Goal: Information Seeking & Learning: Learn about a topic

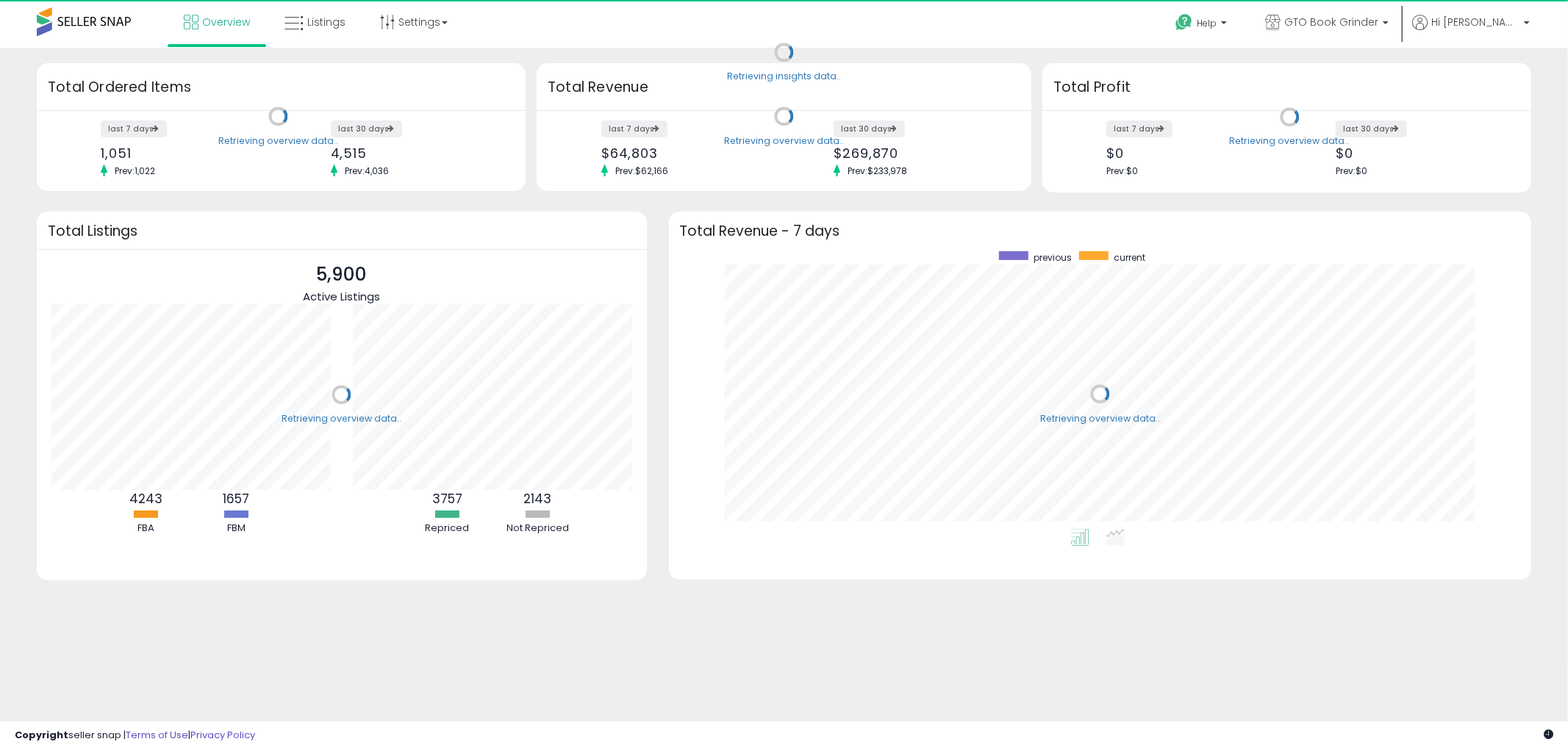
scroll to position [277, 834]
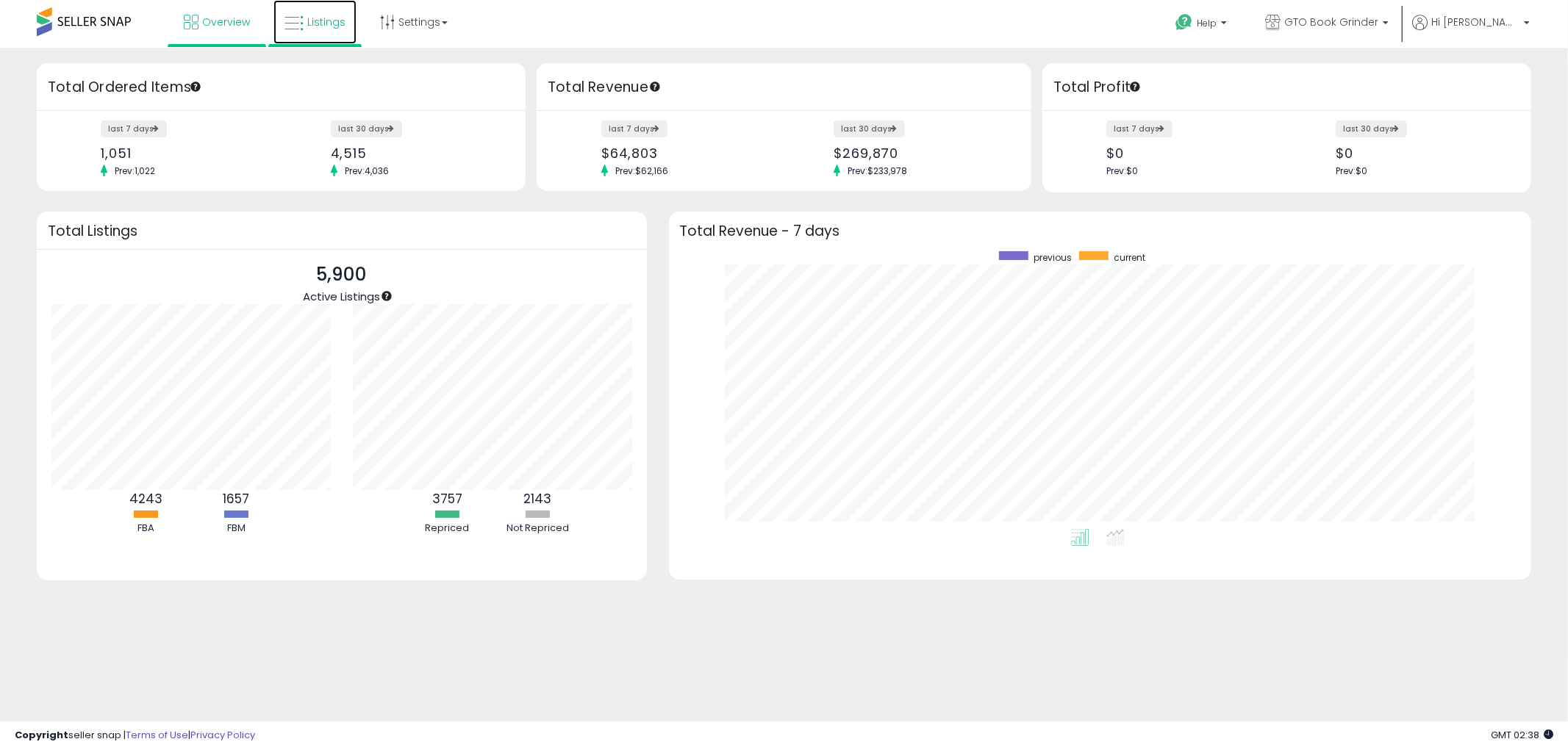
click at [323, 20] on span "Listings" at bounding box center [327, 22] width 39 height 15
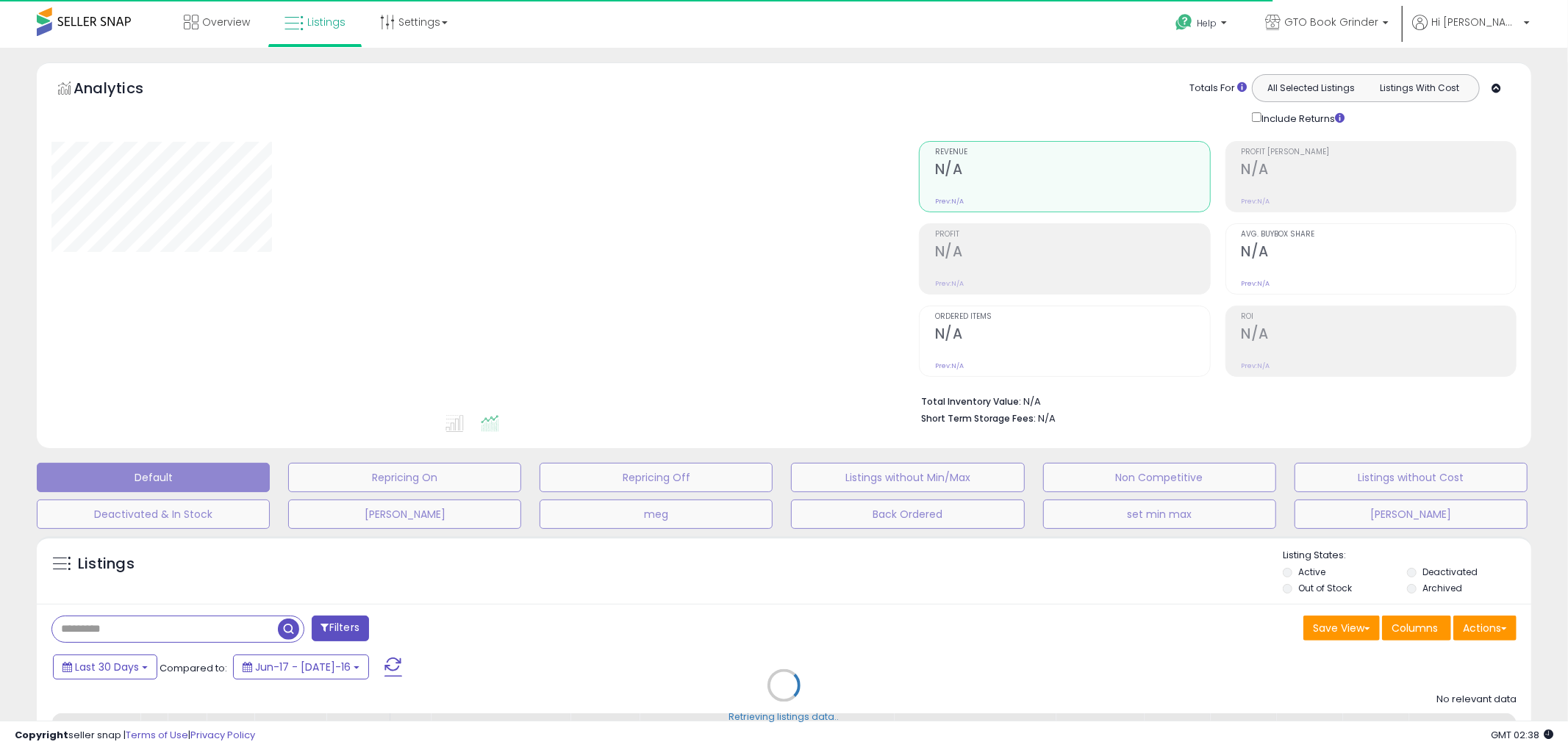
type input "****"
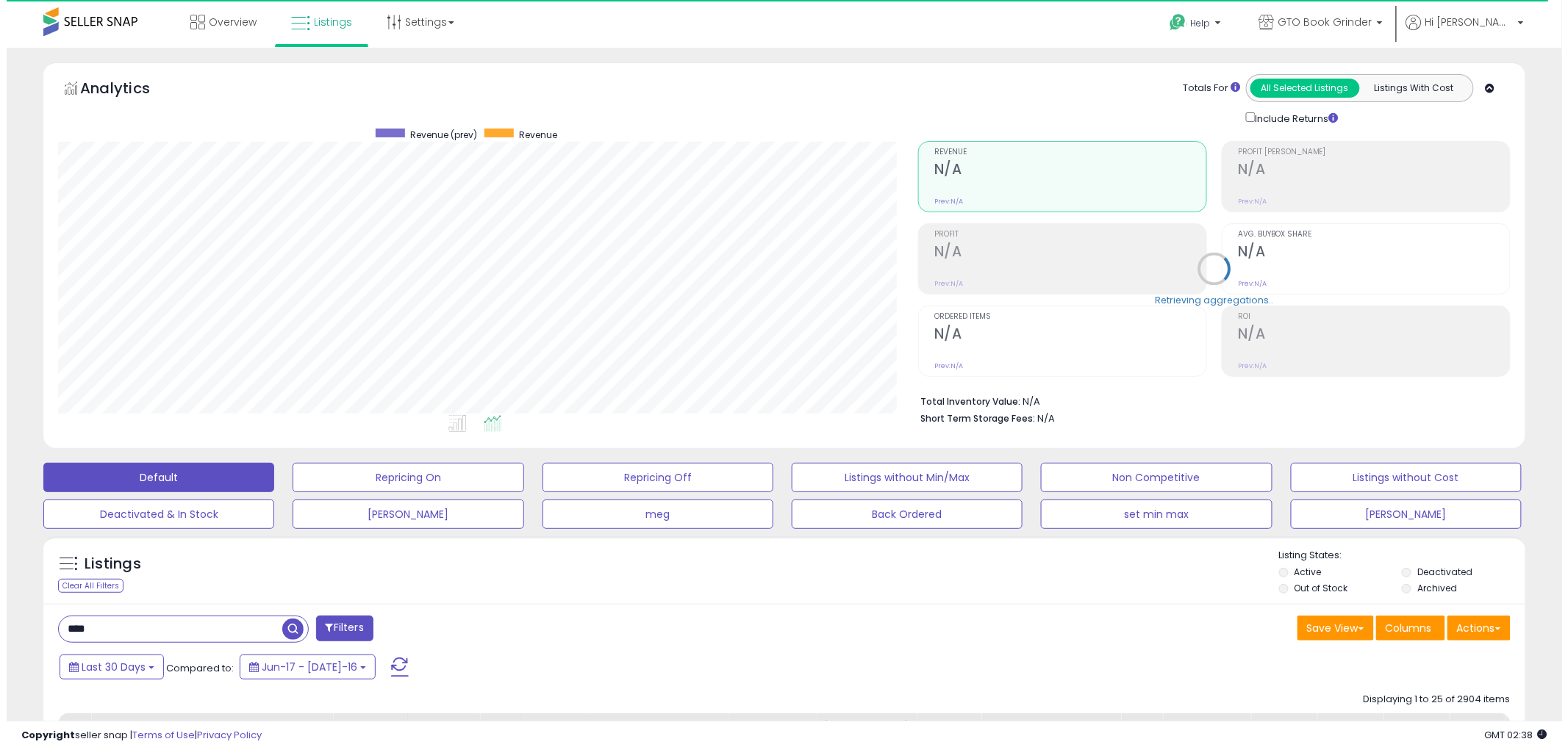
scroll to position [301, 860]
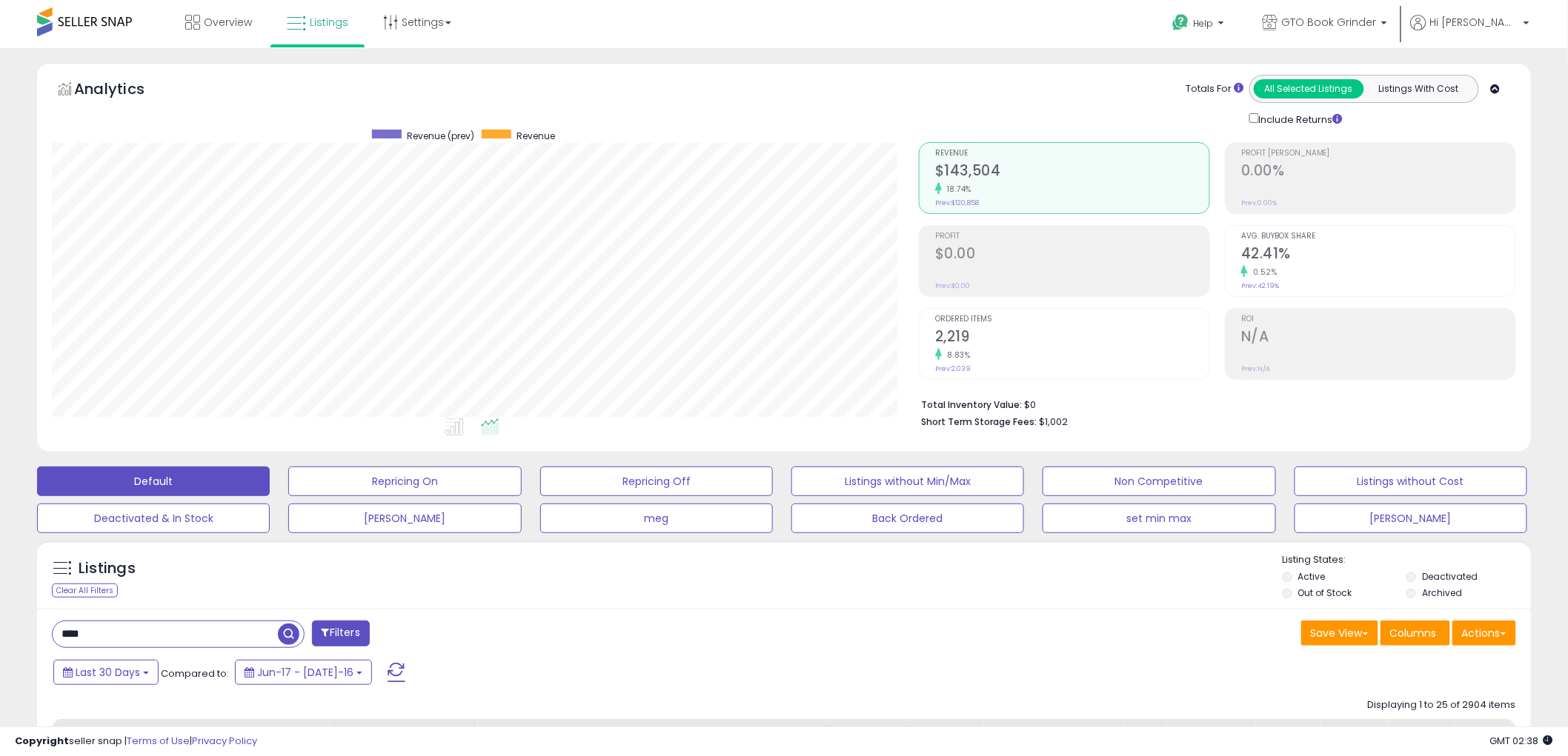
click at [952, 329] on h2 "2,219" at bounding box center [1072, 338] width 274 height 20
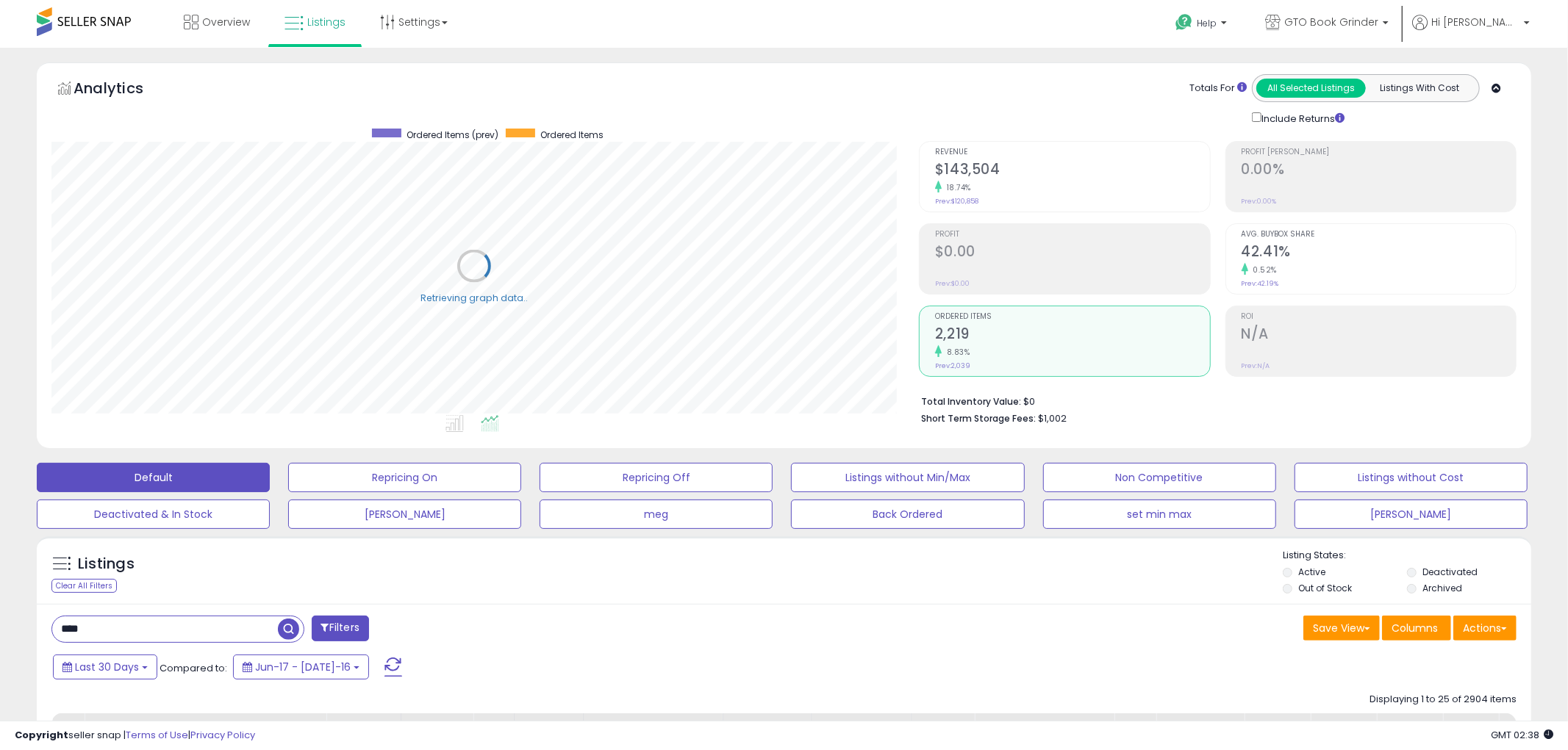
scroll to position [734502, 734193]
click at [968, 169] on h2 "$143,504" at bounding box center [1063, 171] width 272 height 20
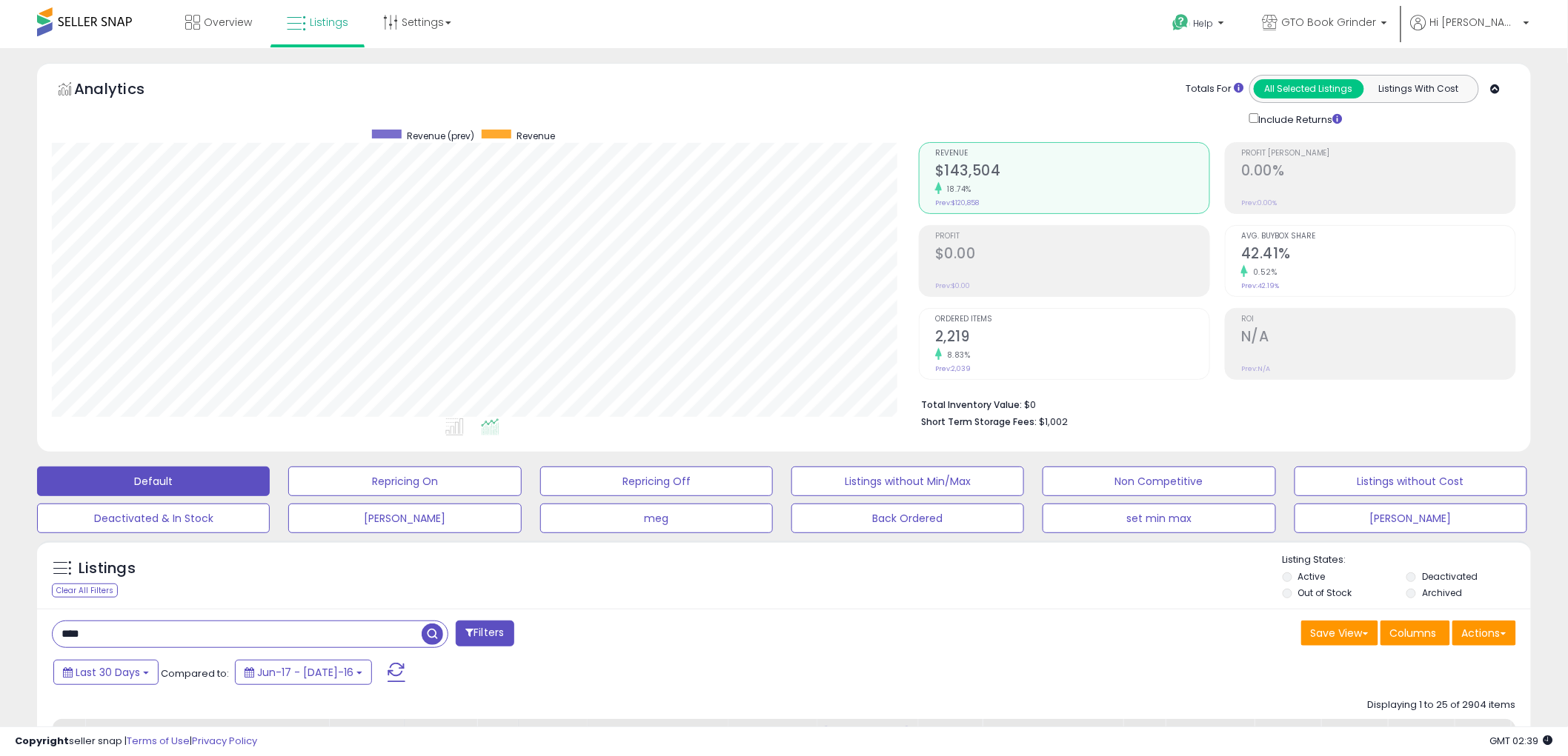
click at [89, 635] on input "****" at bounding box center [238, 634] width 369 height 26
click at [147, 677] on button "Last 30 Days" at bounding box center [105, 672] width 105 height 26
type input "**********"
click at [139, 707] on li "Last 7 Days" at bounding box center [119, 714] width 118 height 20
click at [369, 674] on button "Apply" at bounding box center [389, 670] width 48 height 26
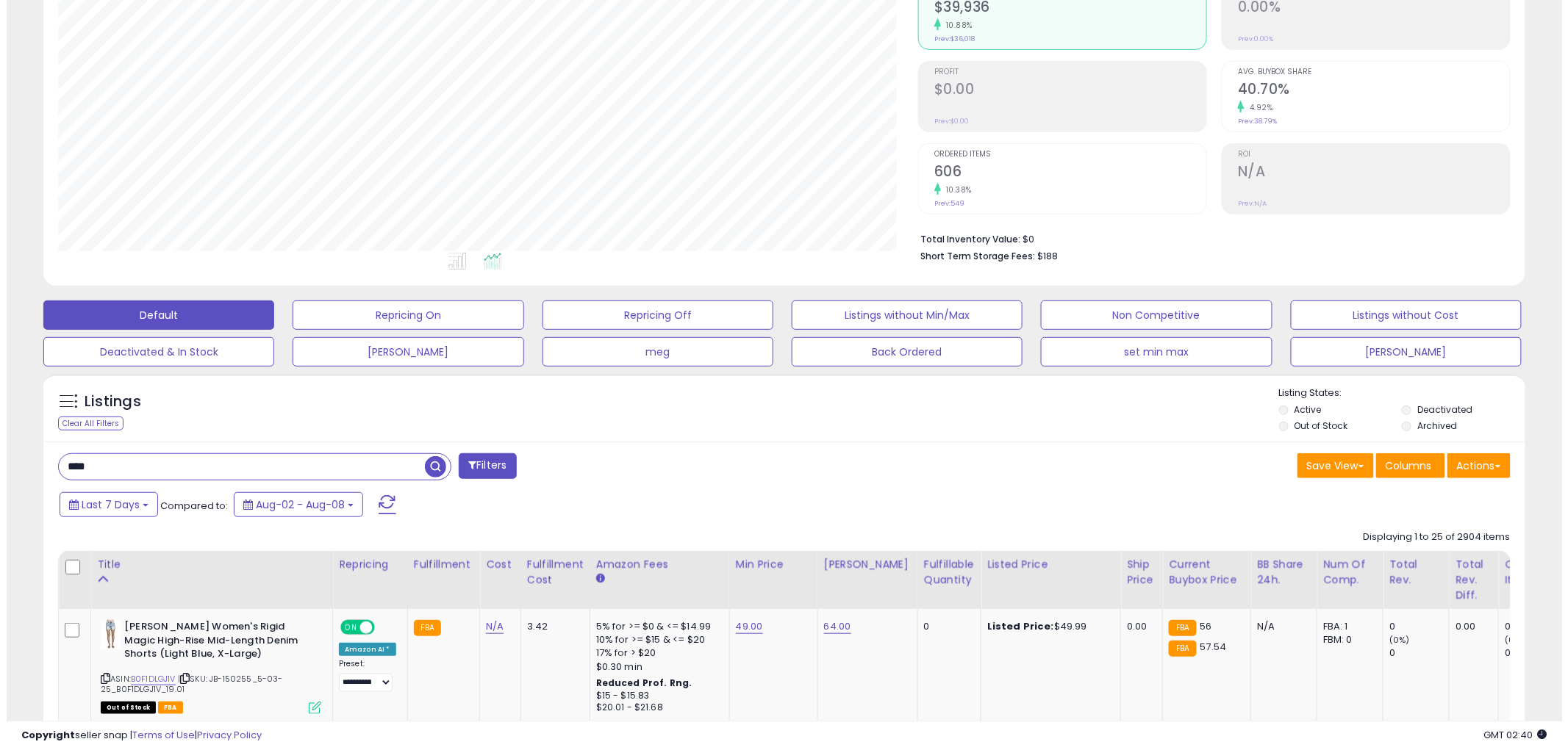
scroll to position [163, 0]
drag, startPoint x: 103, startPoint y: 472, endPoint x: 4, endPoint y: 453, distance: 100.8
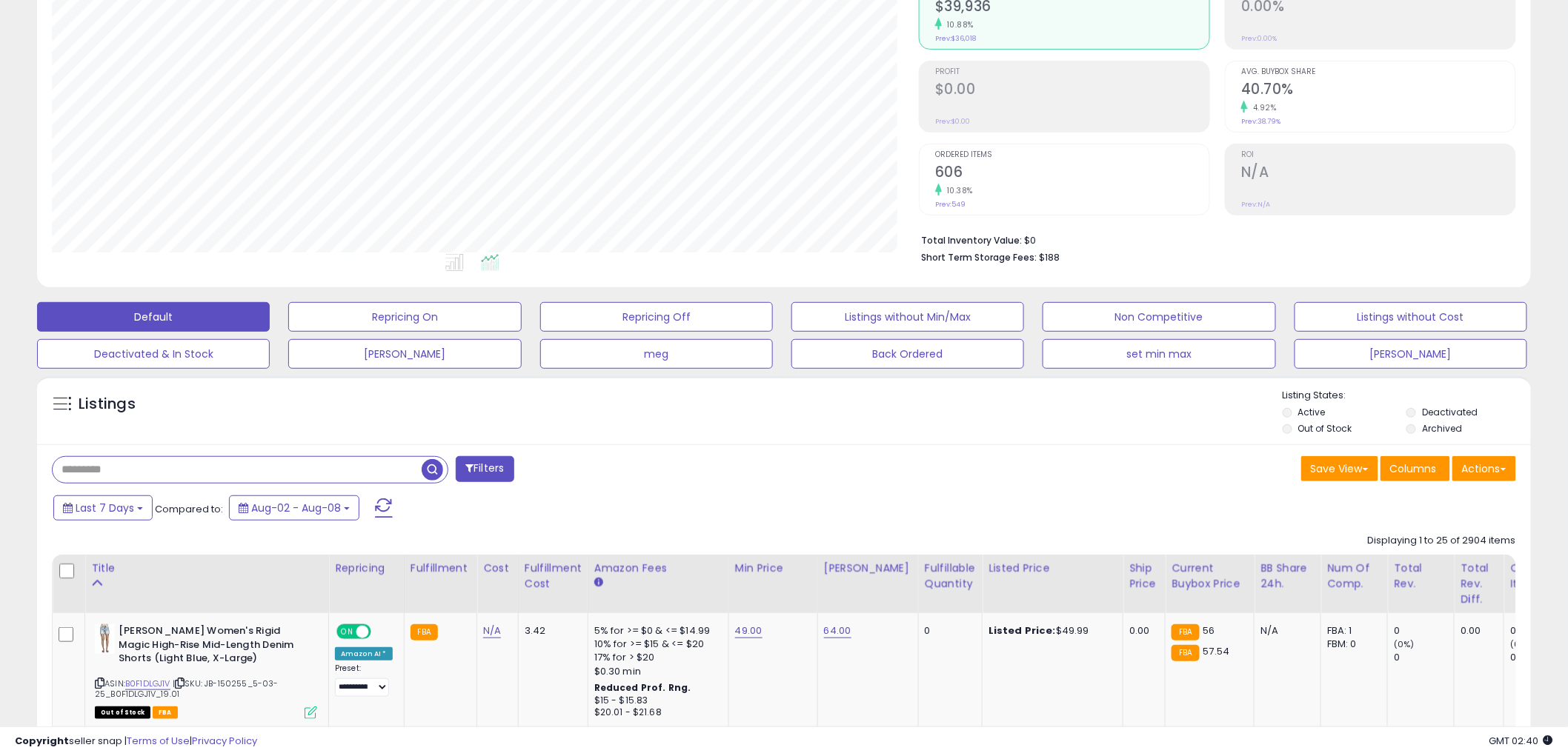
click at [433, 468] on span "button" at bounding box center [432, 470] width 21 height 21
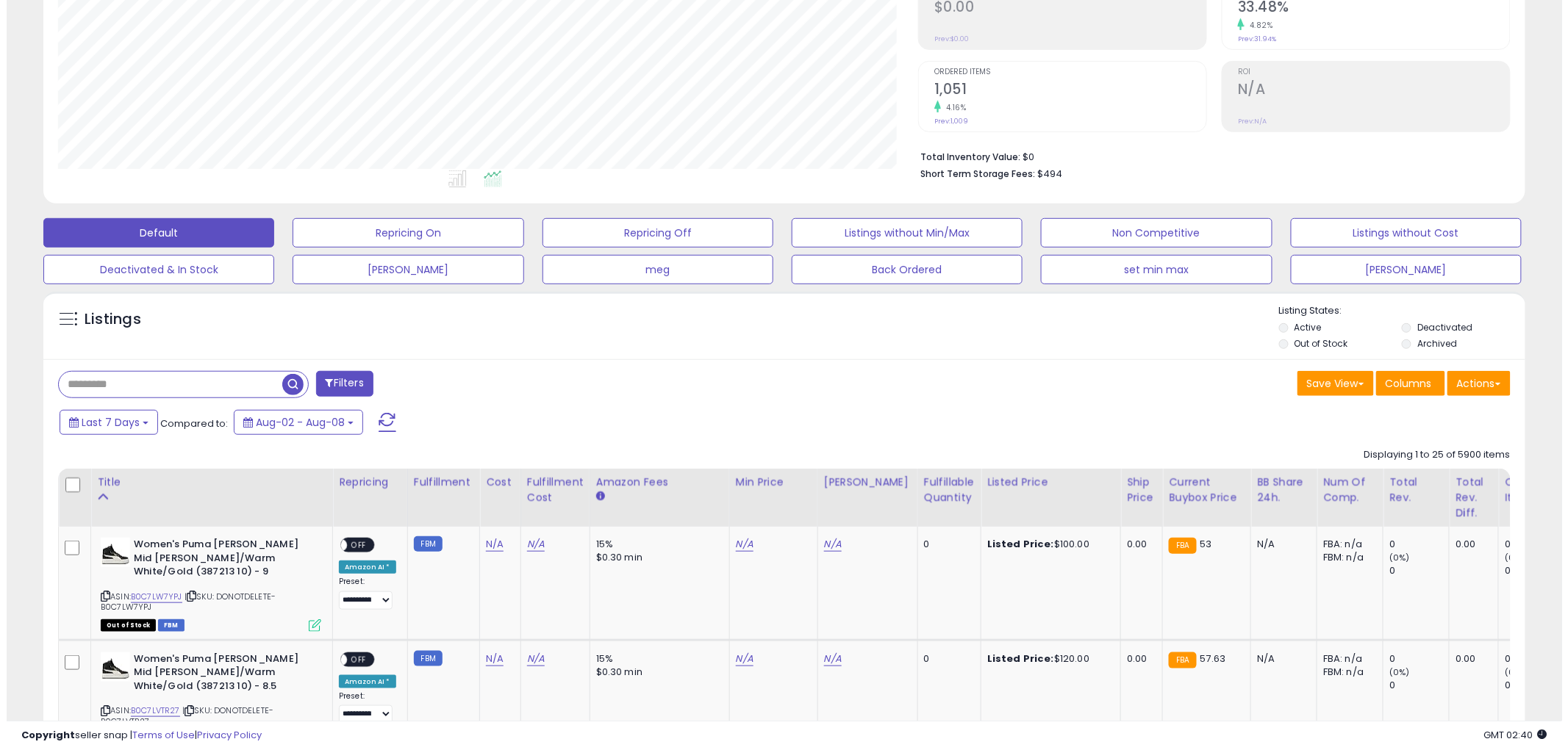
scroll to position [407, 0]
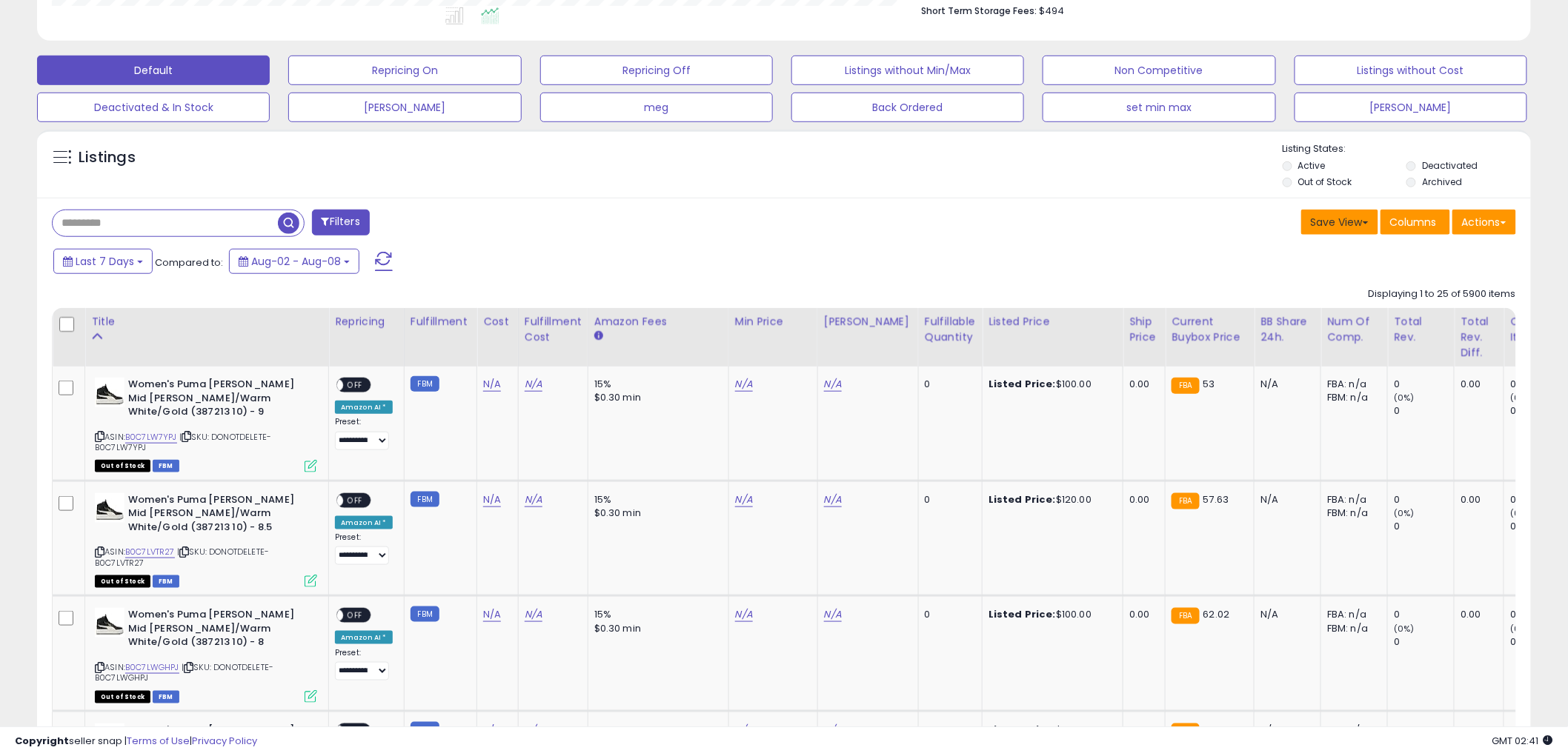
click at [1349, 218] on button "Save View" at bounding box center [1339, 222] width 77 height 26
click at [1417, 261] on div "Last 7 Days Compared to: Aug-02 - Aug-08" at bounding box center [782, 263] width 1486 height 34
click at [1404, 223] on span "Columns" at bounding box center [1413, 222] width 47 height 15
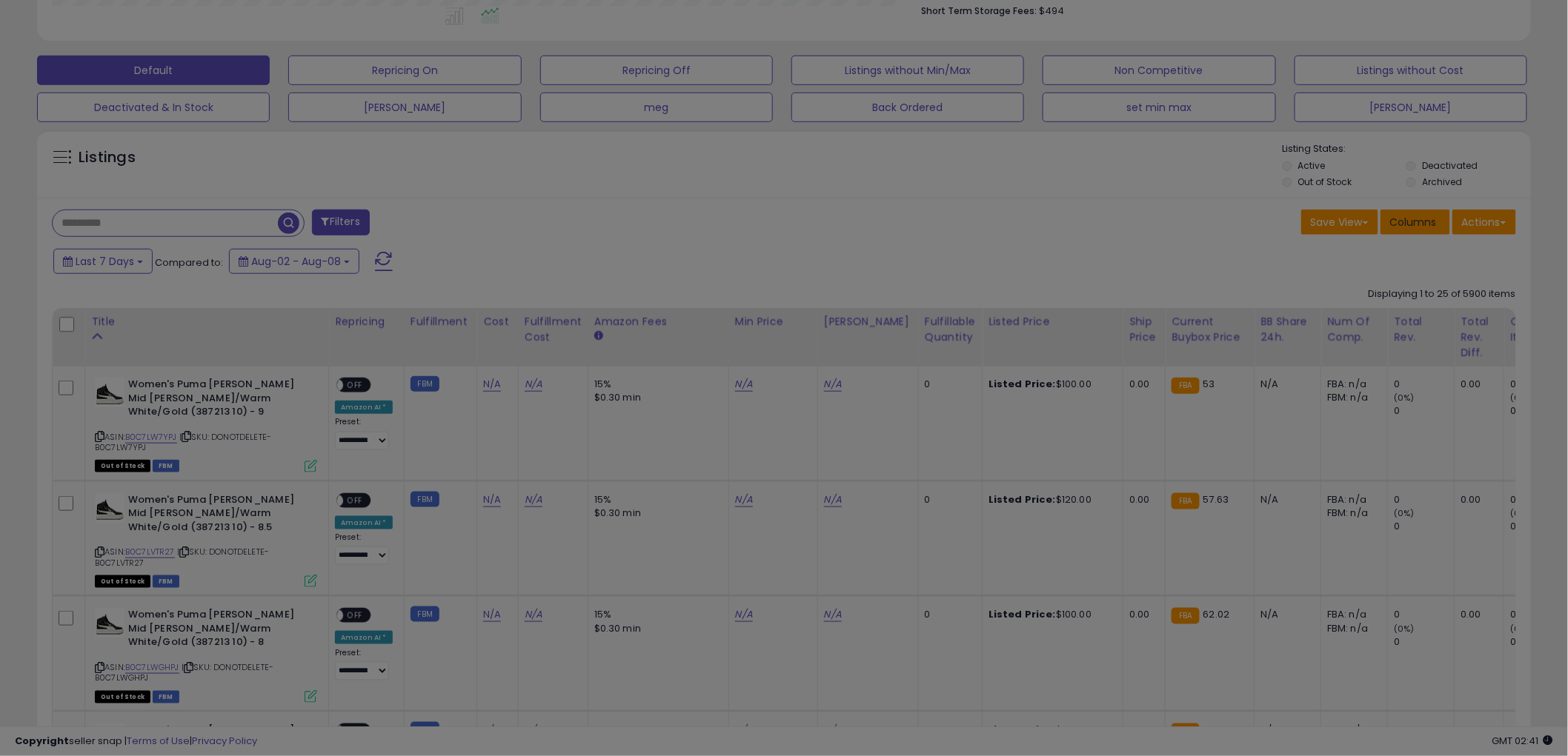
scroll to position [304, 875]
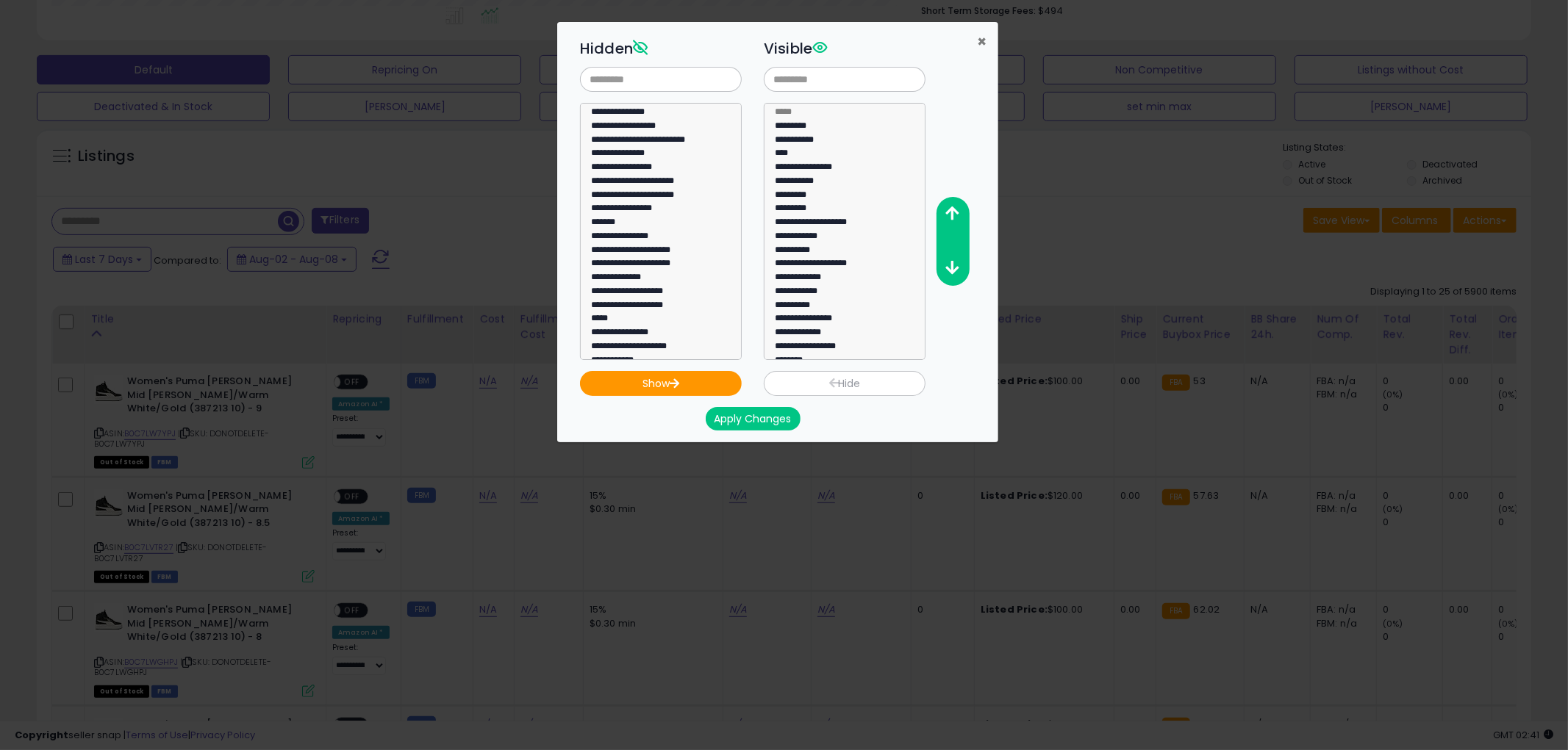
click at [979, 39] on span "×" at bounding box center [982, 41] width 10 height 21
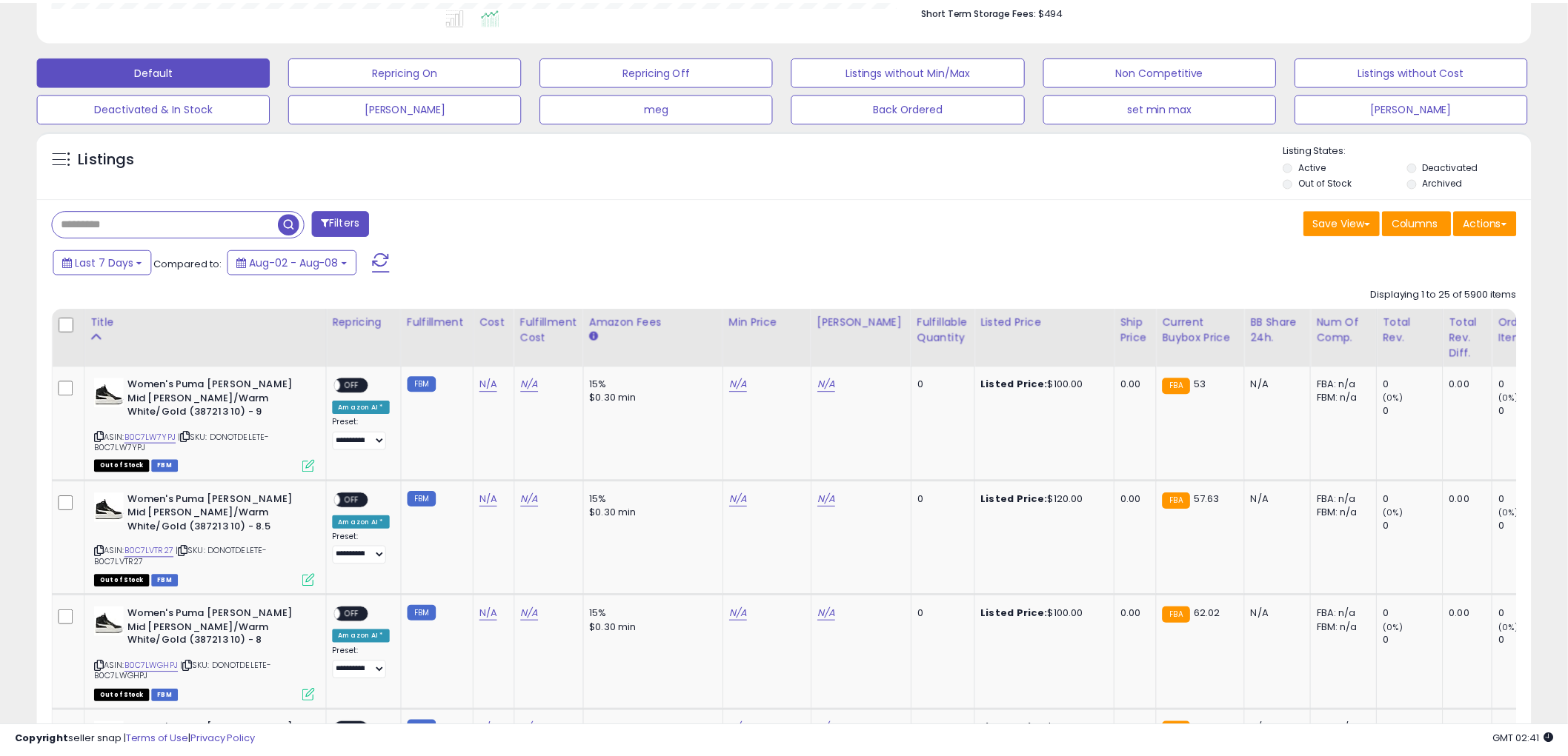
scroll to position [740378, 739984]
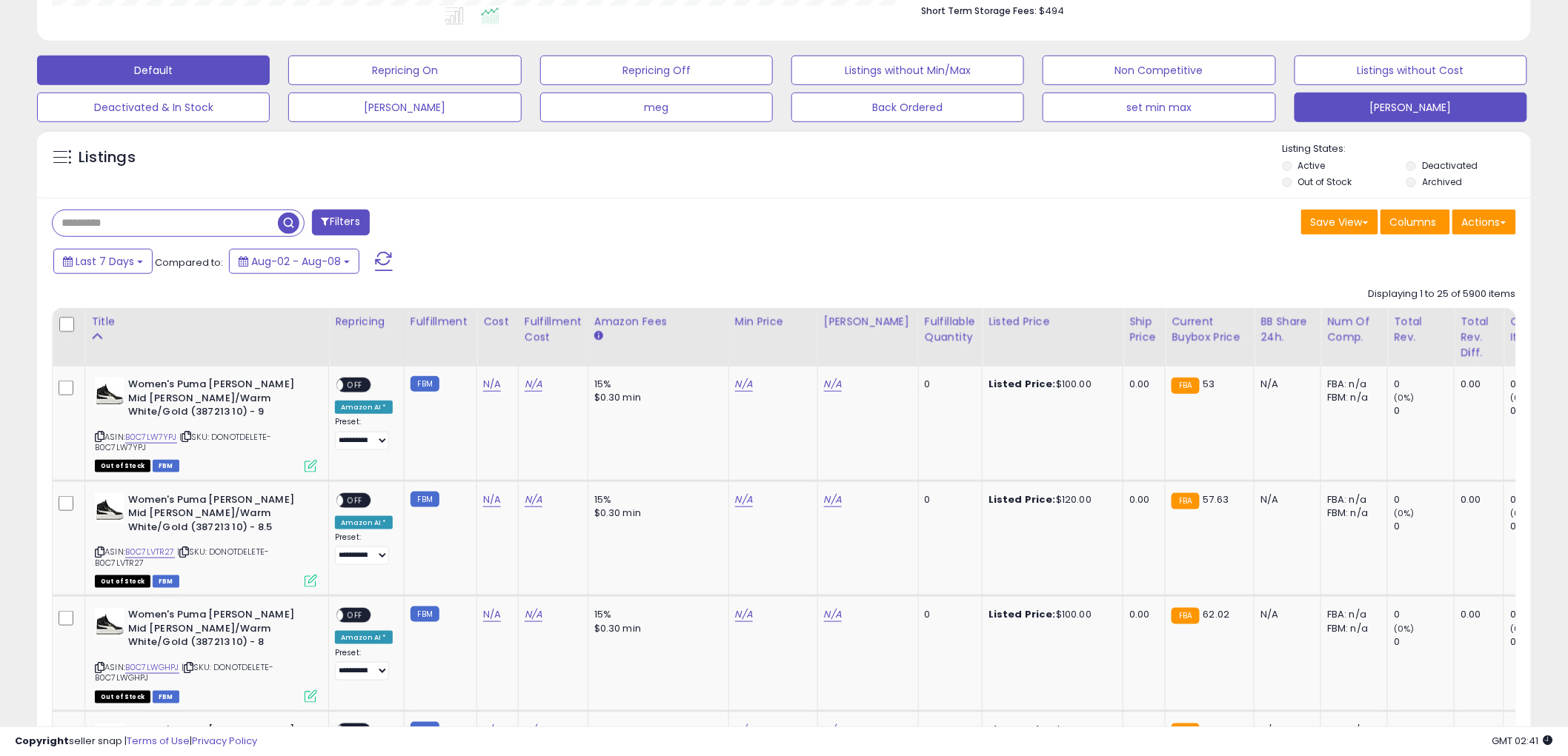
click at [521, 85] on button "Judy" at bounding box center [404, 71] width 232 height 30
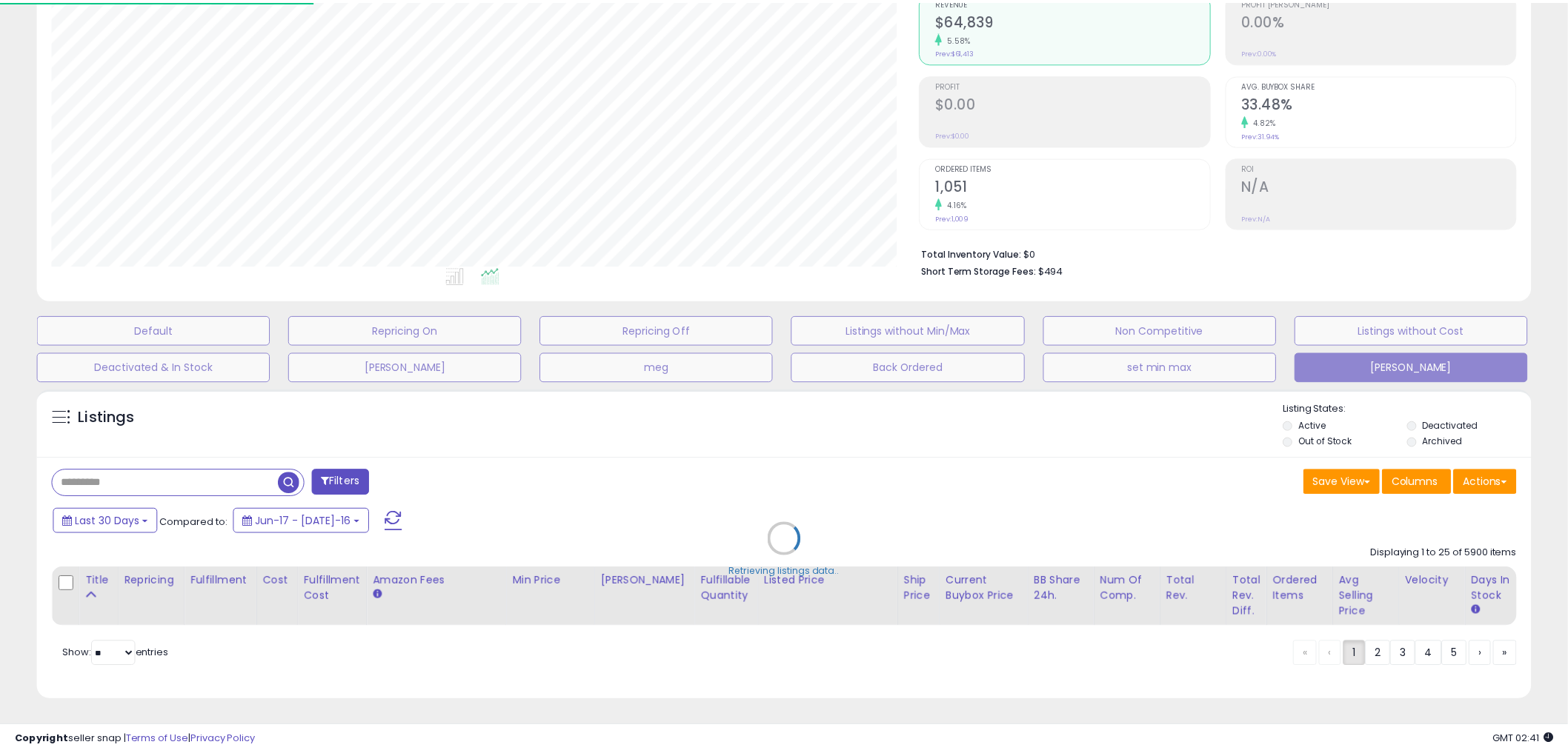
scroll to position [304, 875]
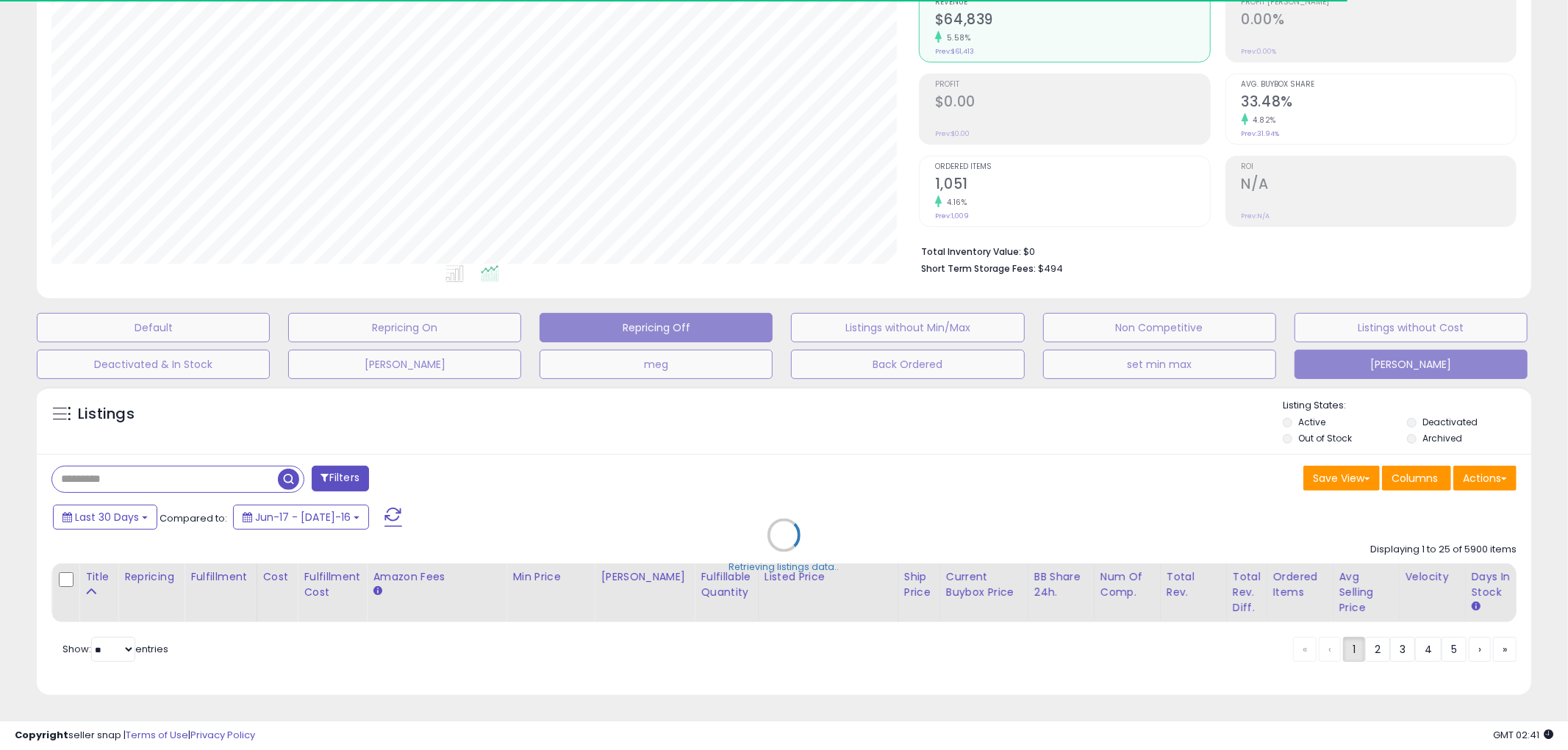
type input "*****"
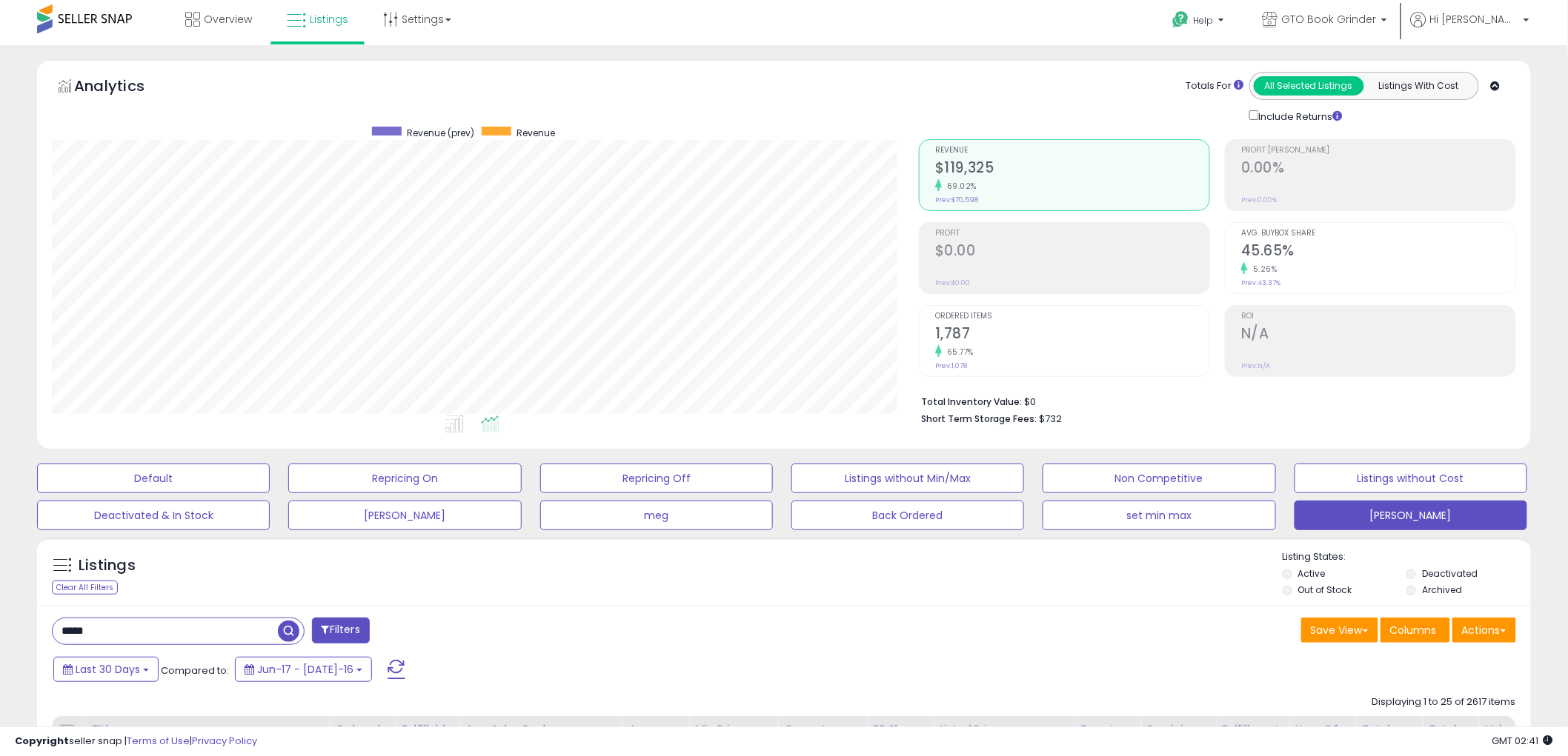
scroll to position [0, 0]
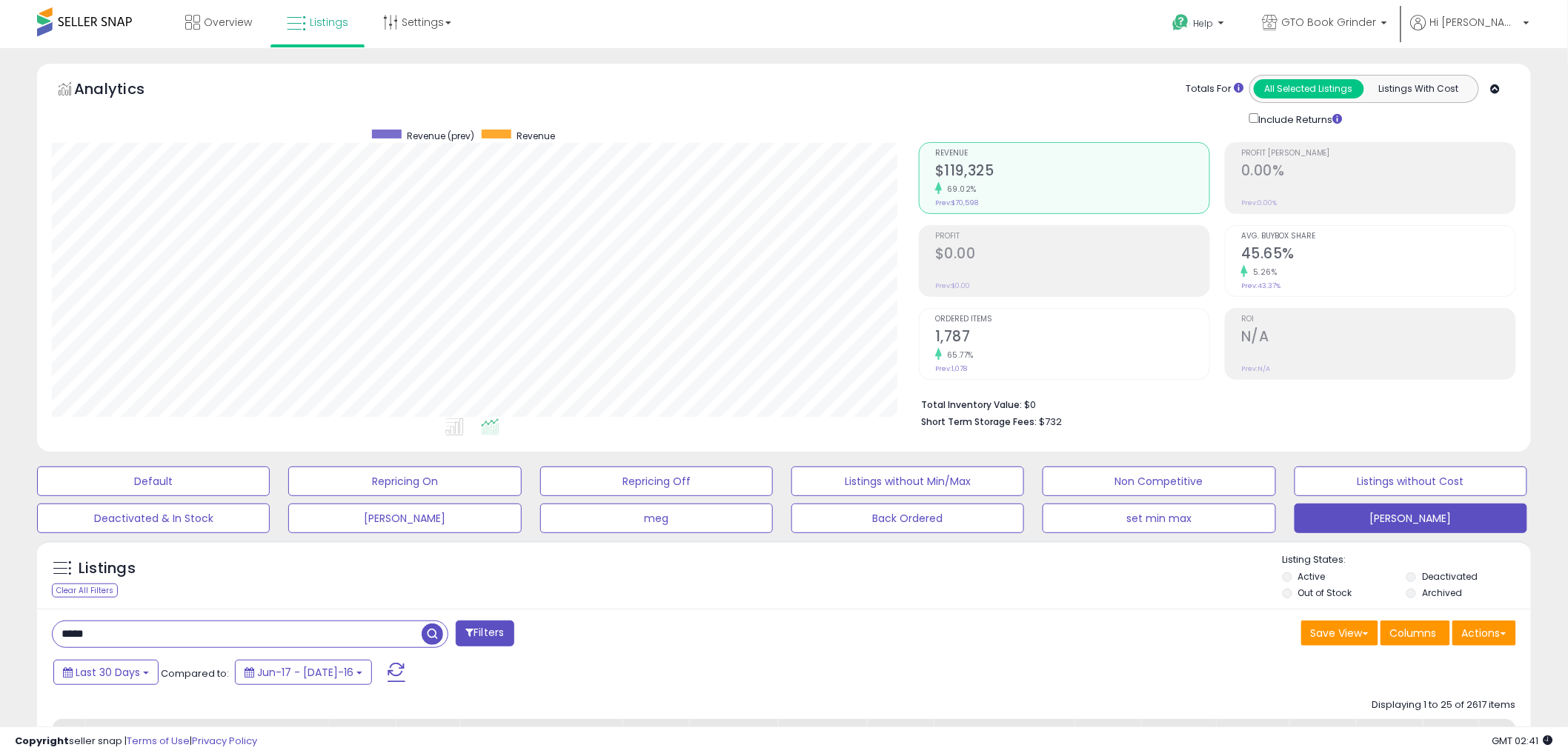
drag, startPoint x: 169, startPoint y: 637, endPoint x: 27, endPoint y: 624, distance: 142.6
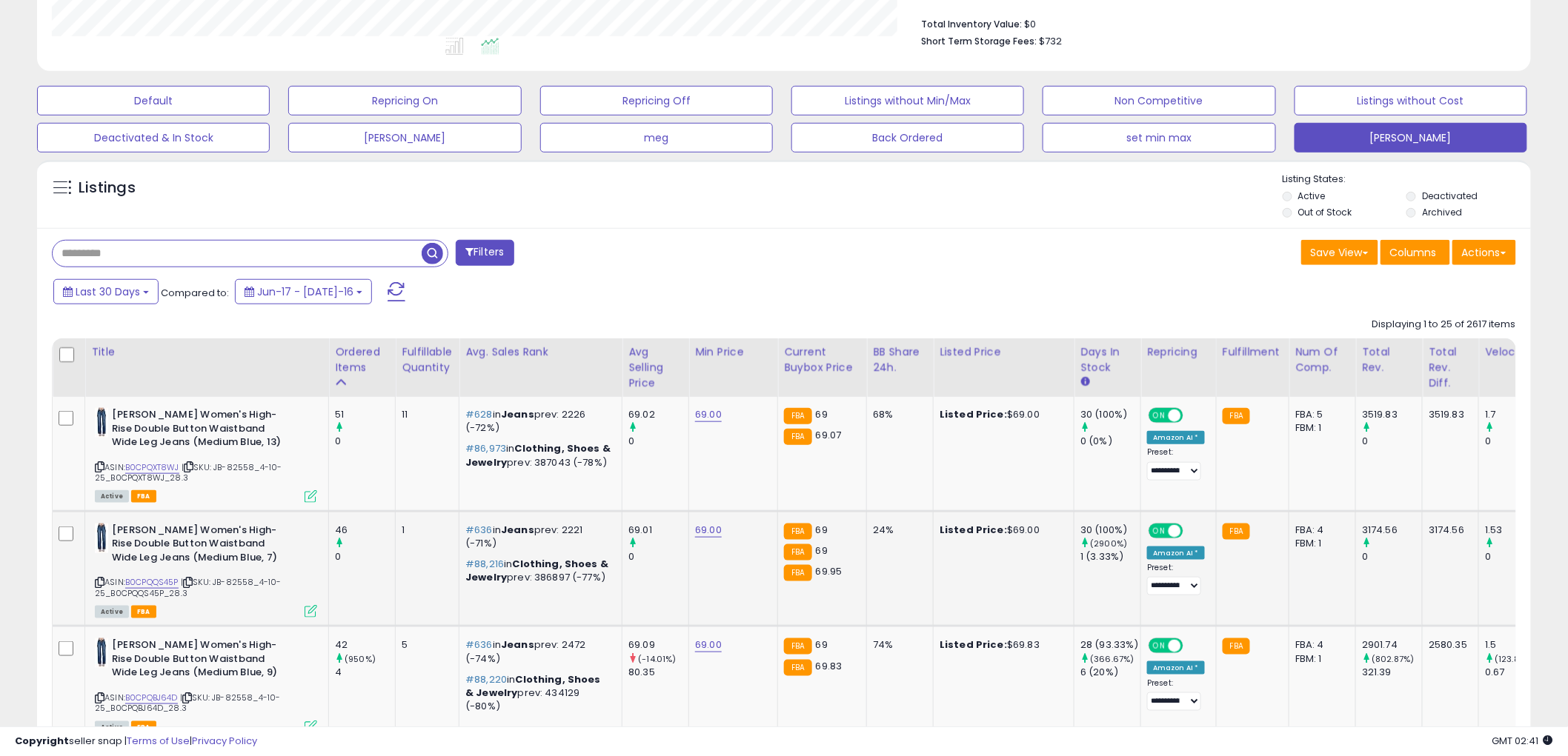
scroll to position [411, 0]
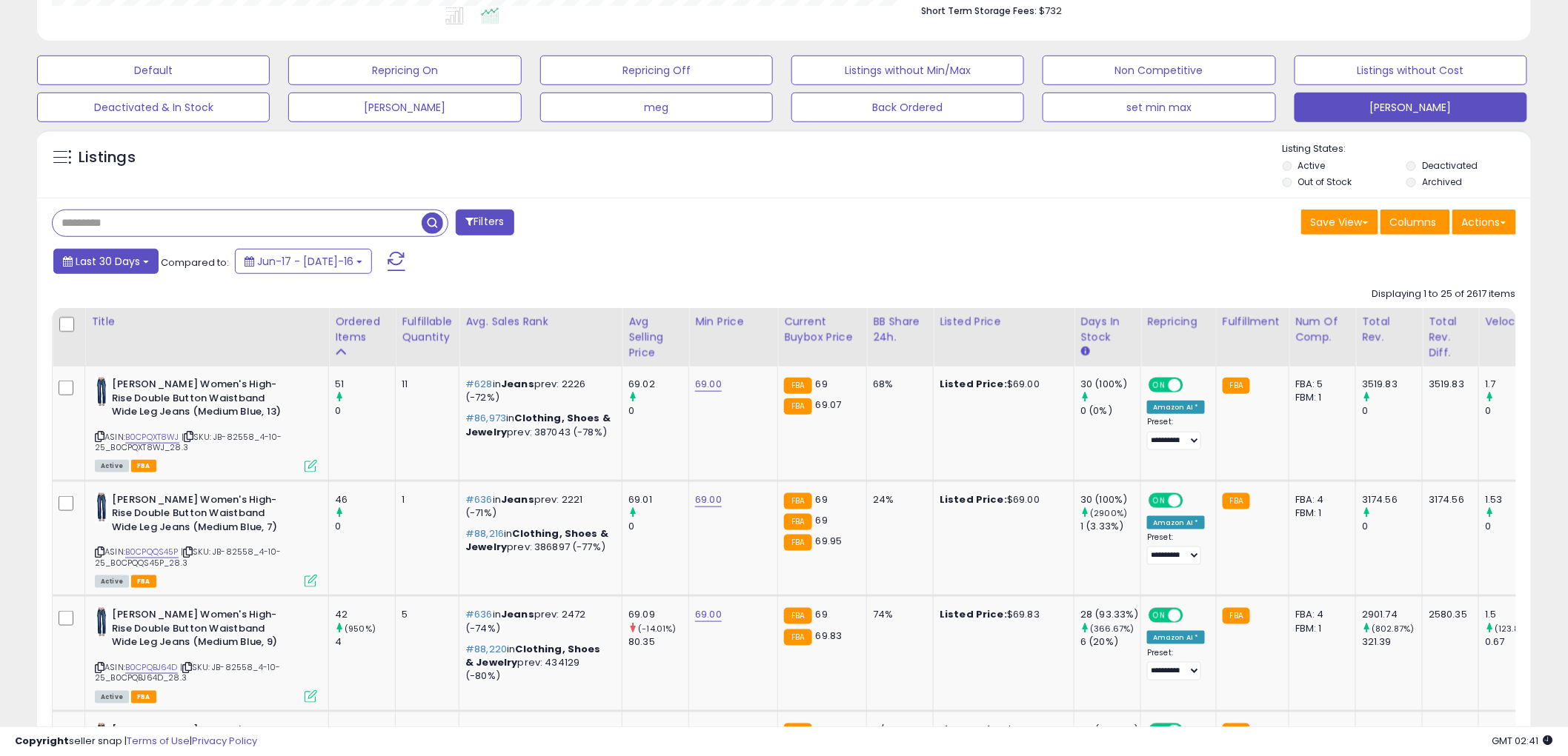
click at [141, 261] on button "Last 30 Days" at bounding box center [105, 261] width 105 height 26
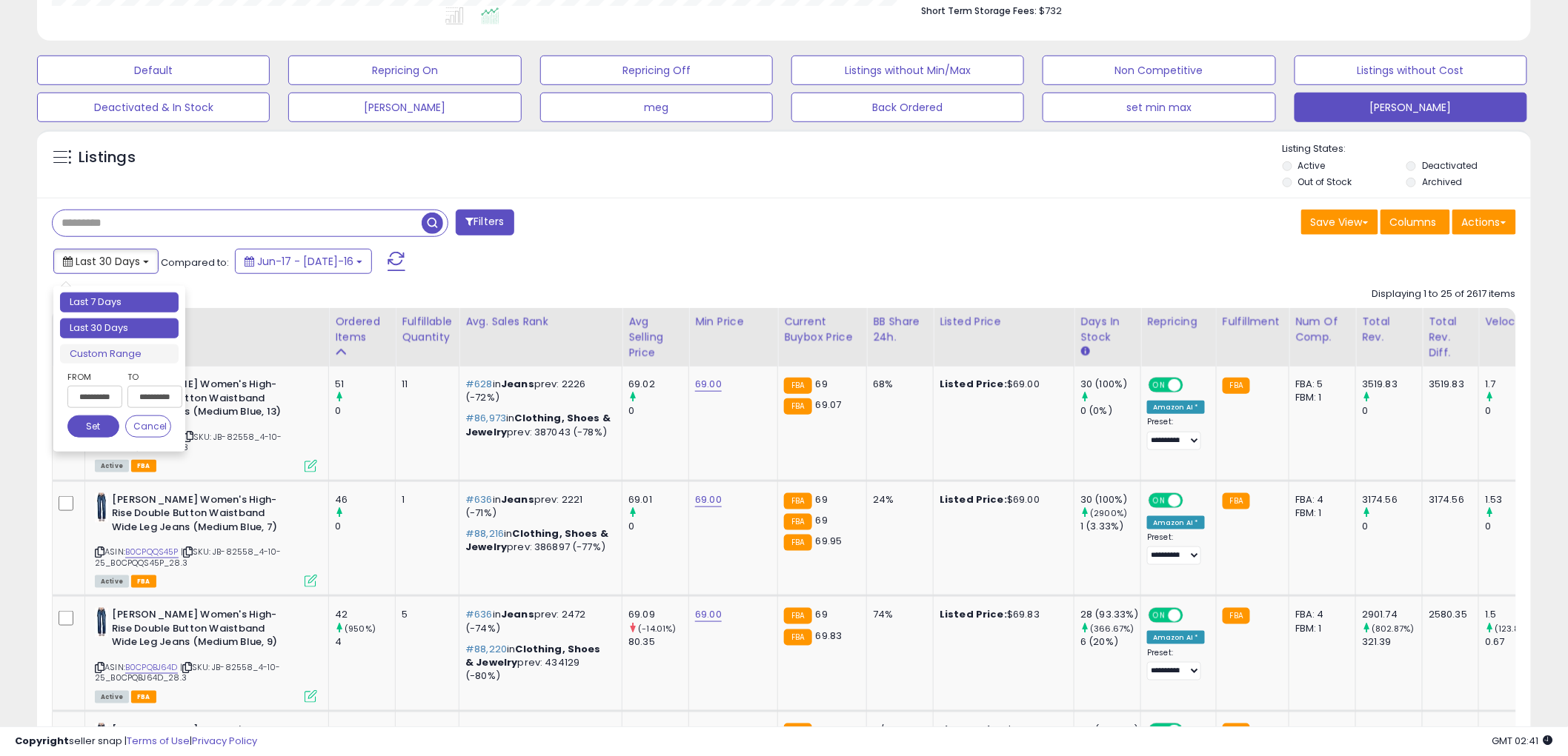
type input "**********"
click at [126, 306] on li "Last 7 Days" at bounding box center [119, 302] width 118 height 20
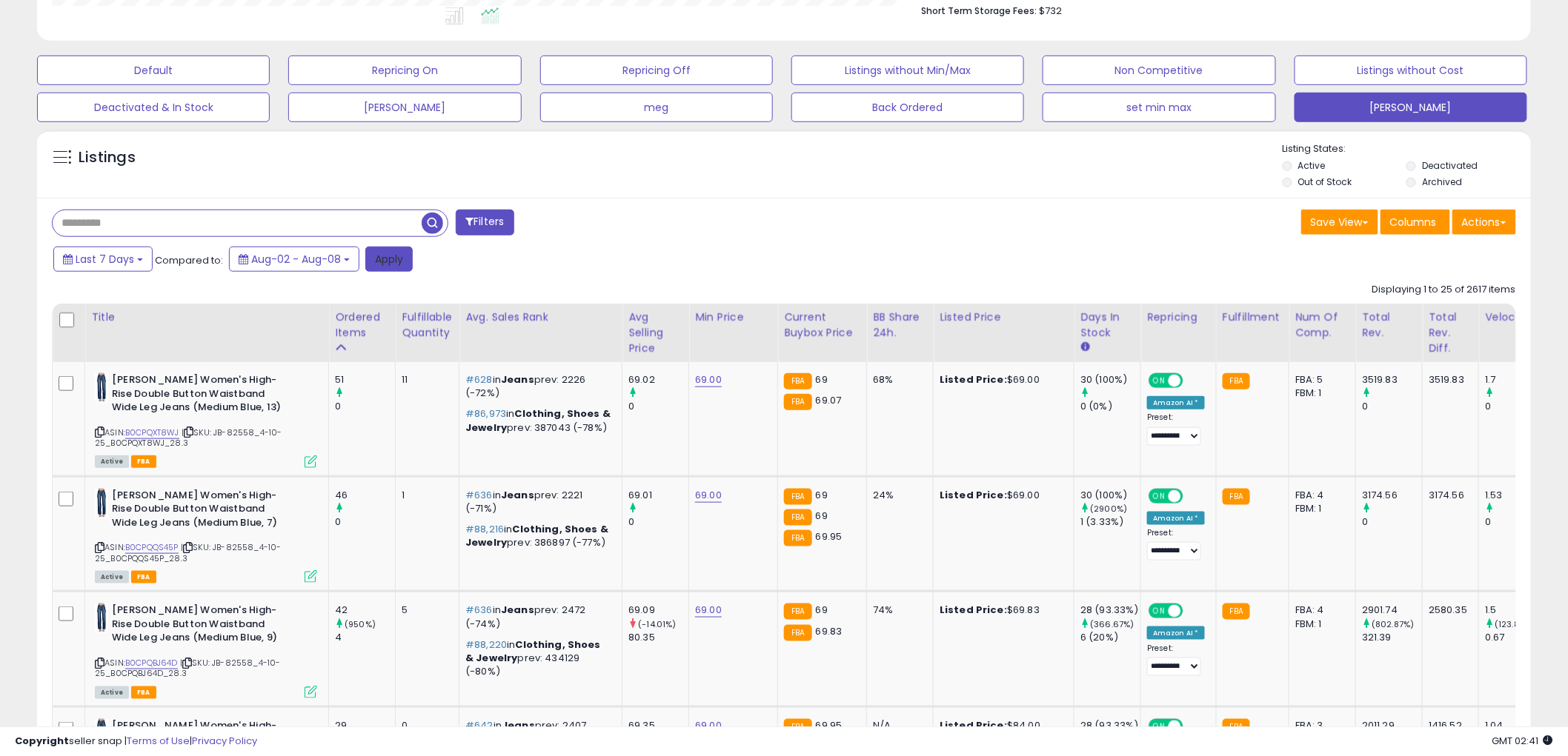
click at [383, 263] on button "Apply" at bounding box center [389, 259] width 48 height 26
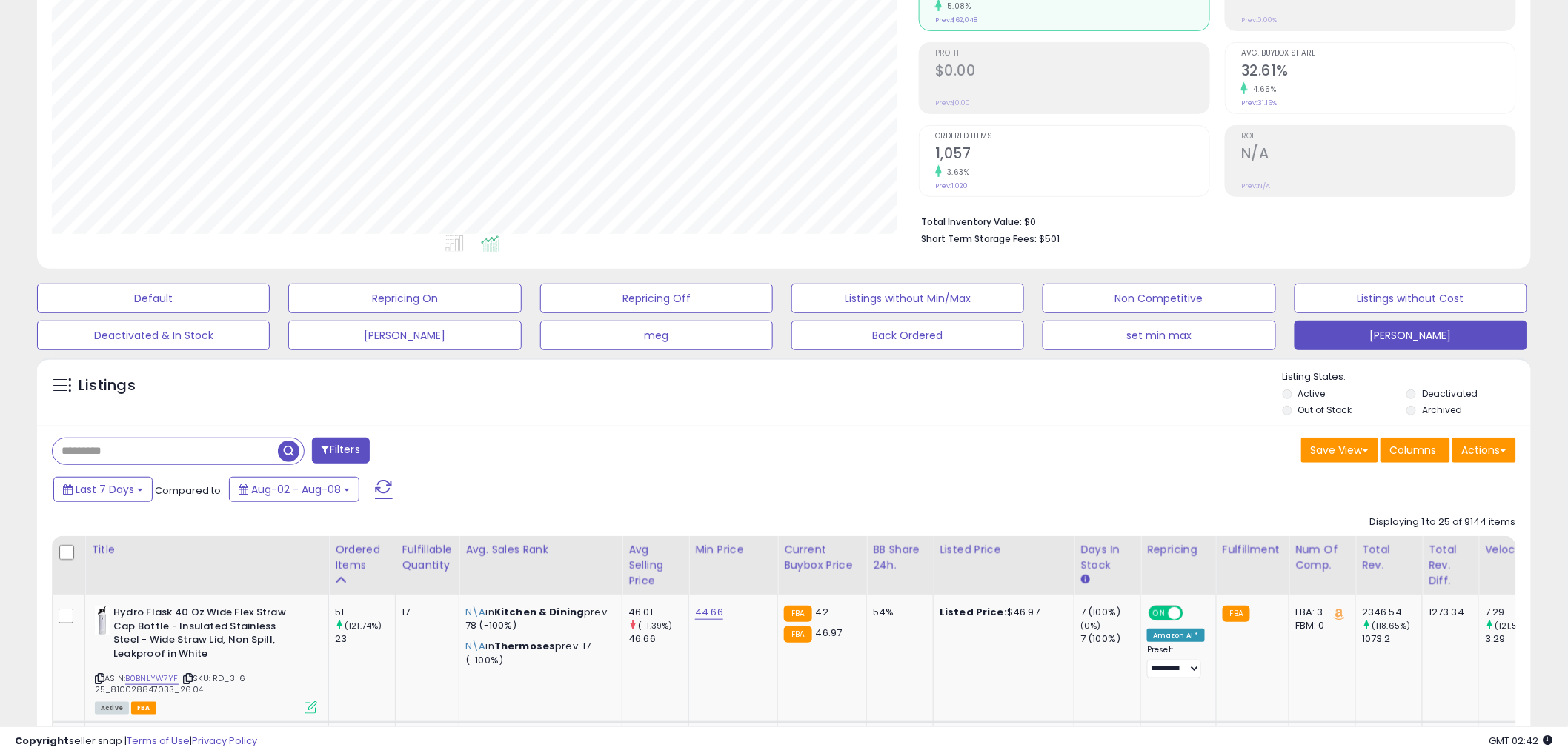
scroll to position [544, 0]
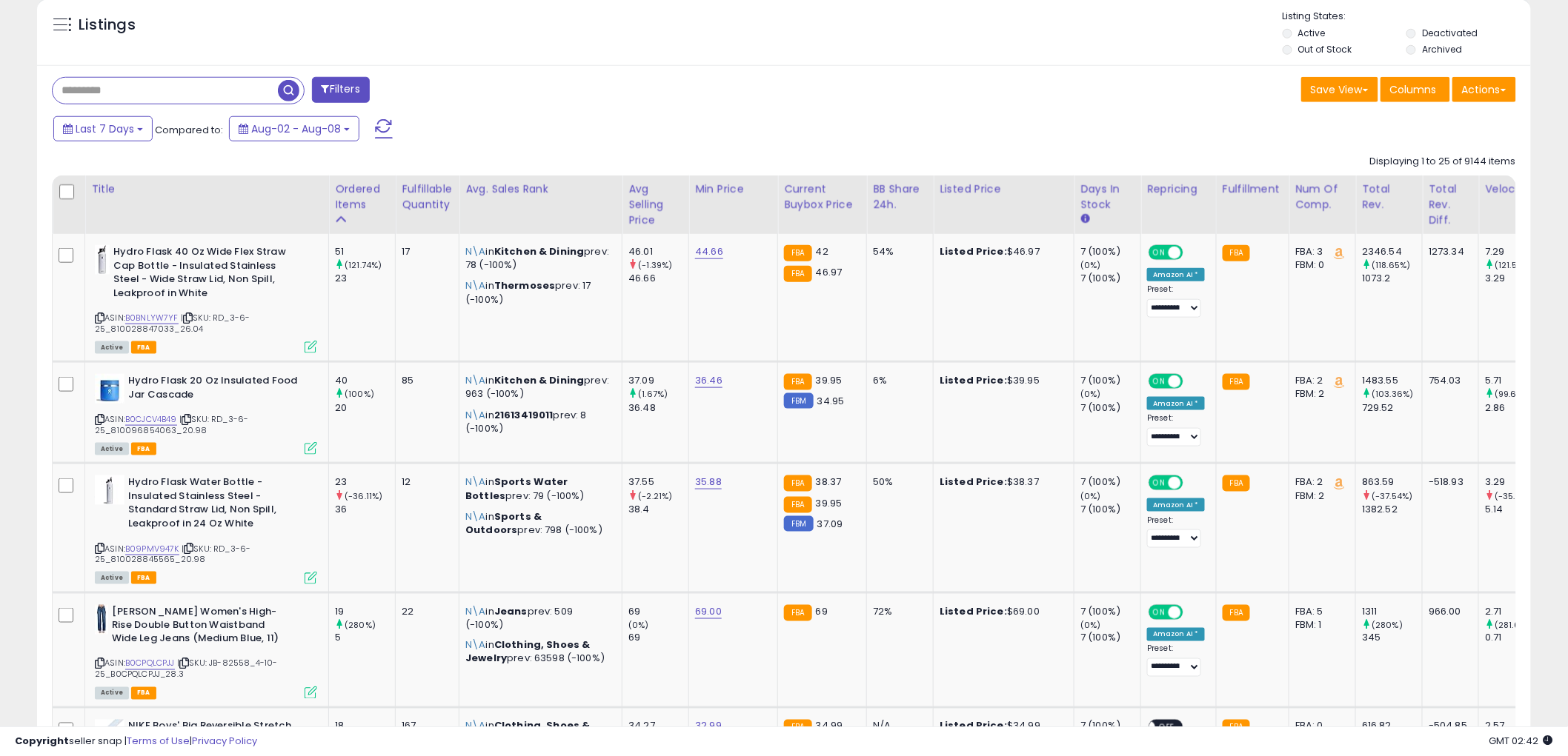
click at [117, 90] on input "text" at bounding box center [165, 90] width 225 height 26
type input "****"
click at [378, 127] on span at bounding box center [383, 129] width 18 height 19
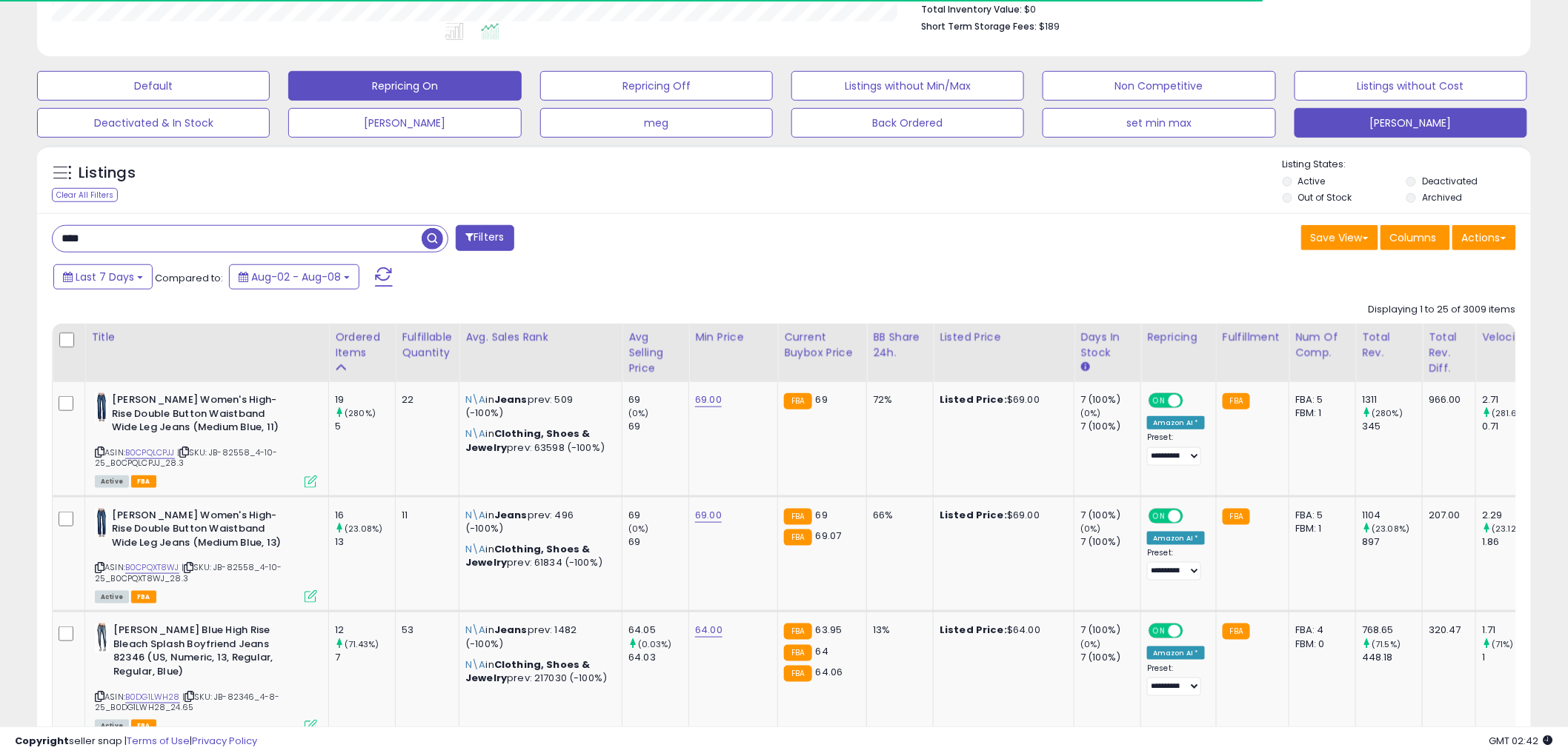
scroll to position [411, 0]
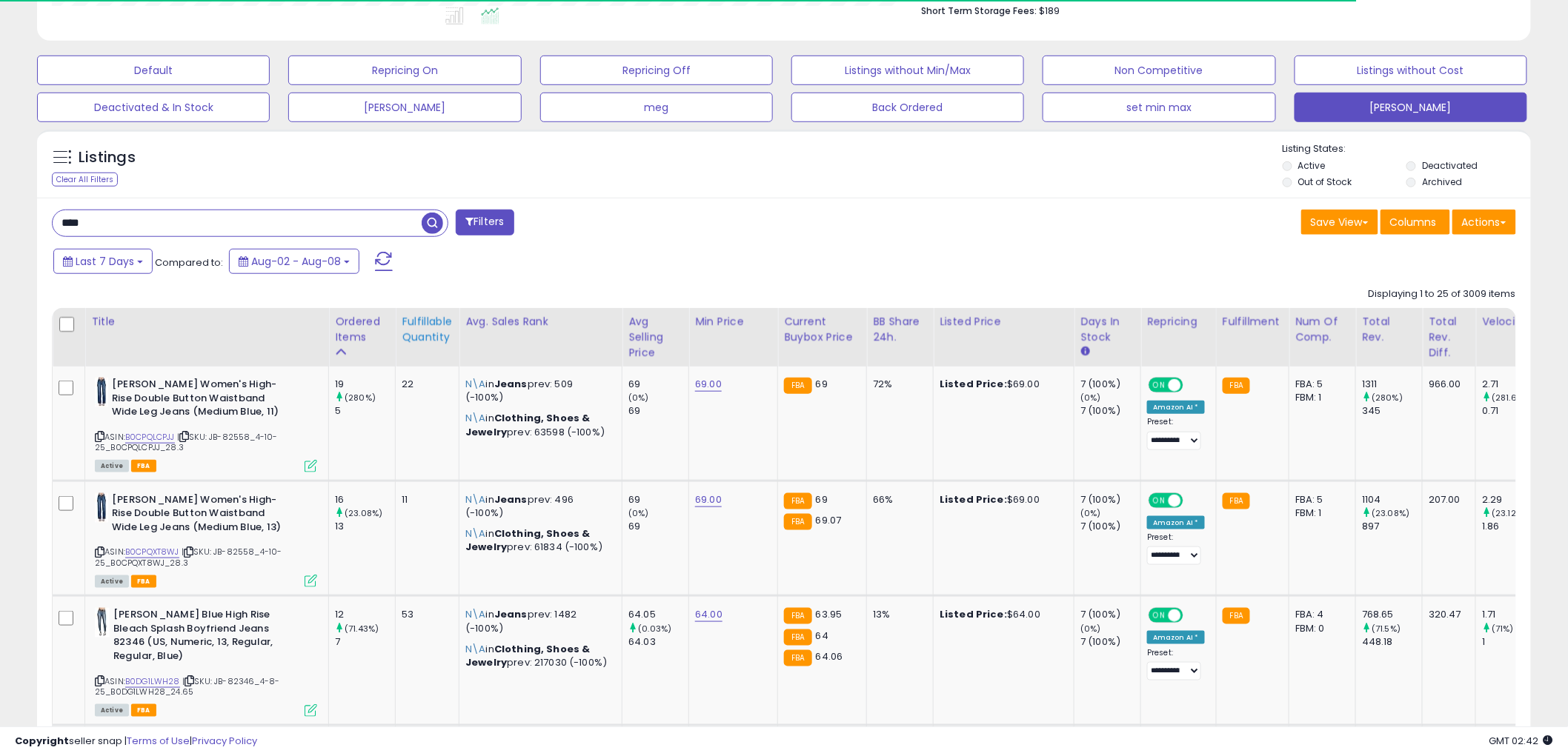
click at [429, 338] on div "Fulfillable Quantity" at bounding box center [428, 329] width 51 height 31
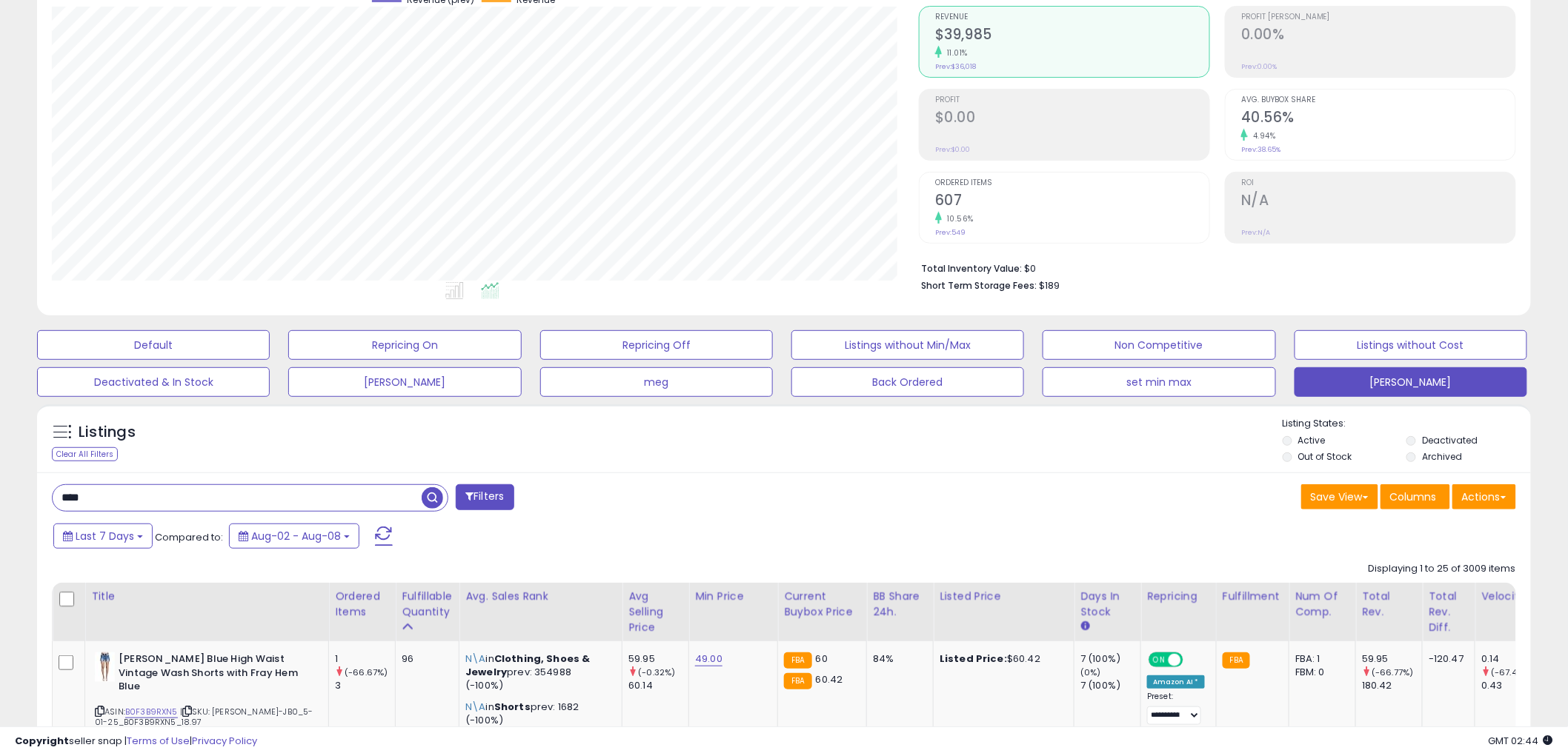
scroll to position [0, 0]
